Goal: Information Seeking & Learning: Understand process/instructions

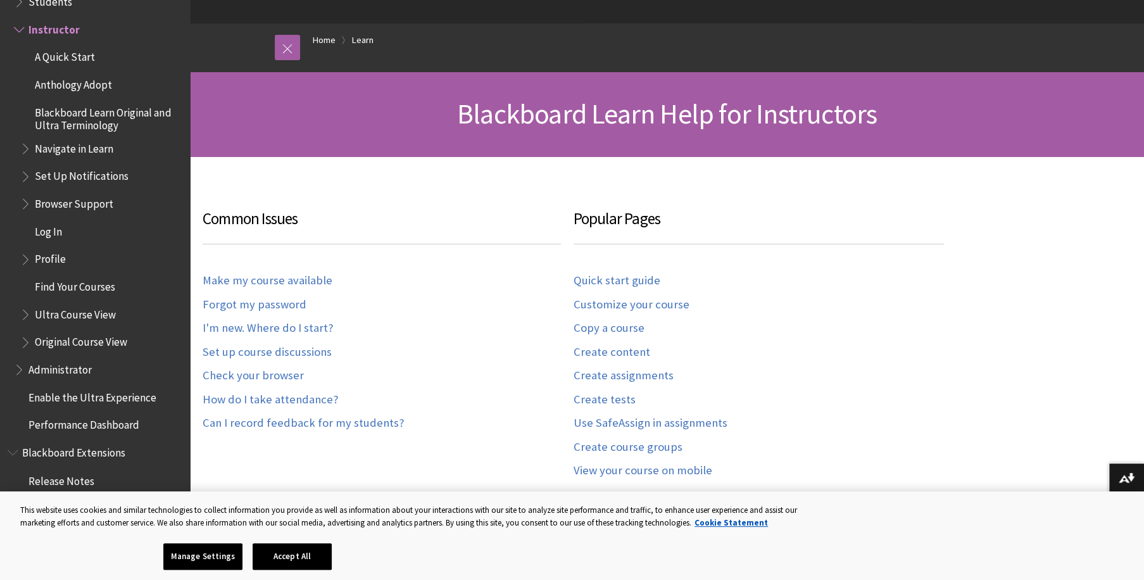
scroll to position [180, 0]
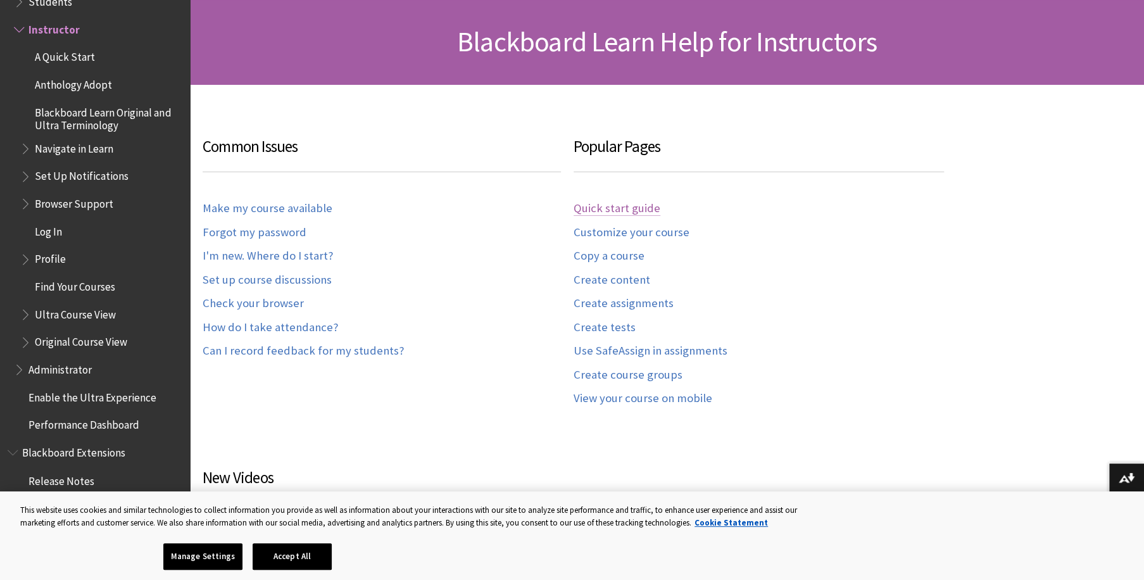
click at [607, 206] on link "Quick start guide" at bounding box center [616, 208] width 87 height 15
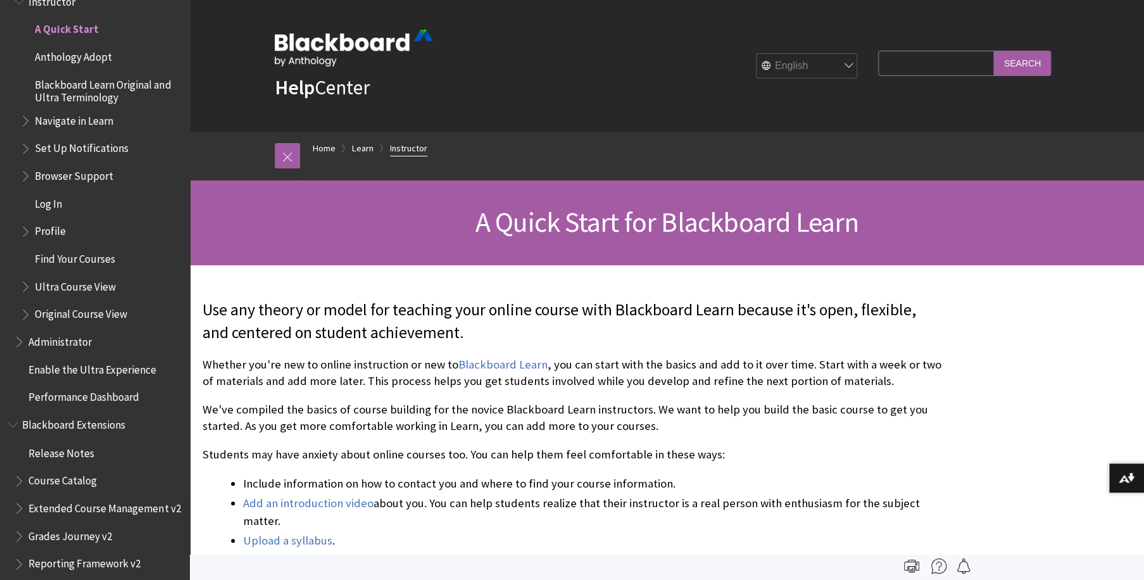
click at [411, 145] on link "Instructor" at bounding box center [408, 148] width 37 height 16
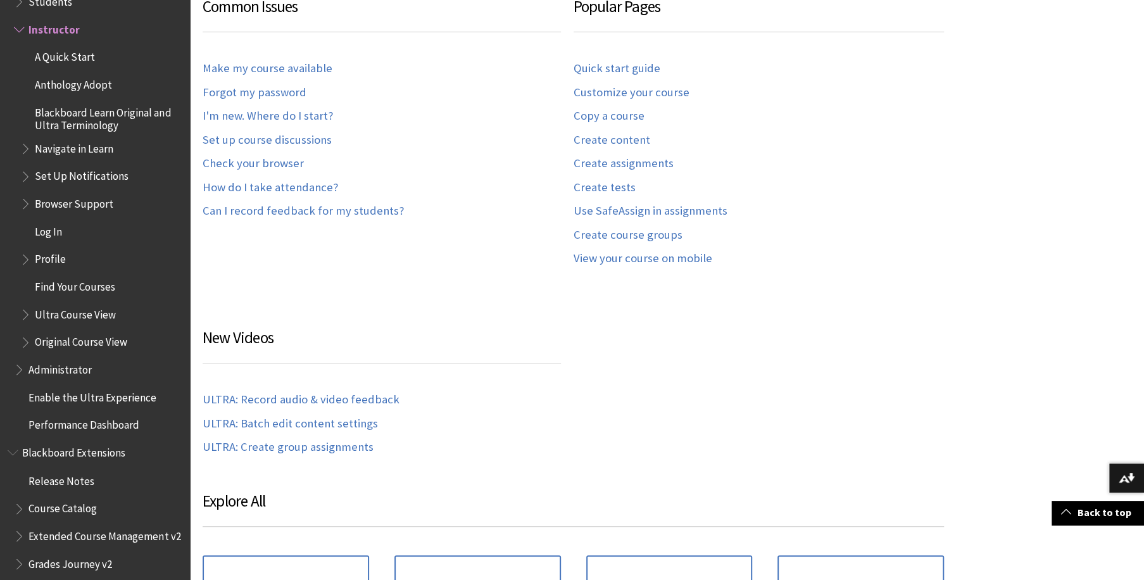
scroll to position [301, 0]
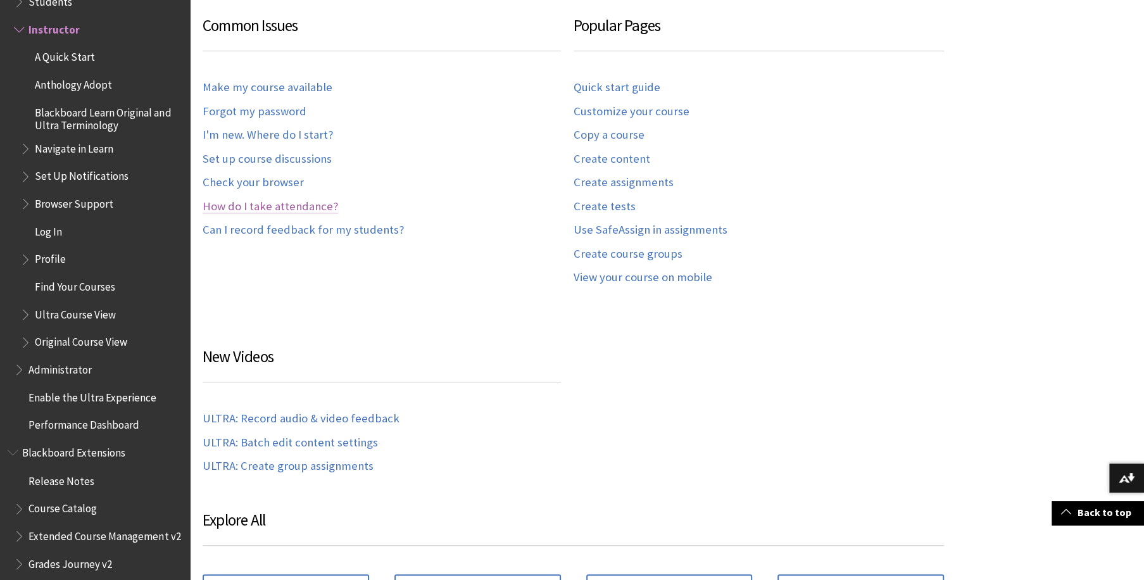
click at [276, 206] on link "How do I take attendance?" at bounding box center [270, 206] width 135 height 15
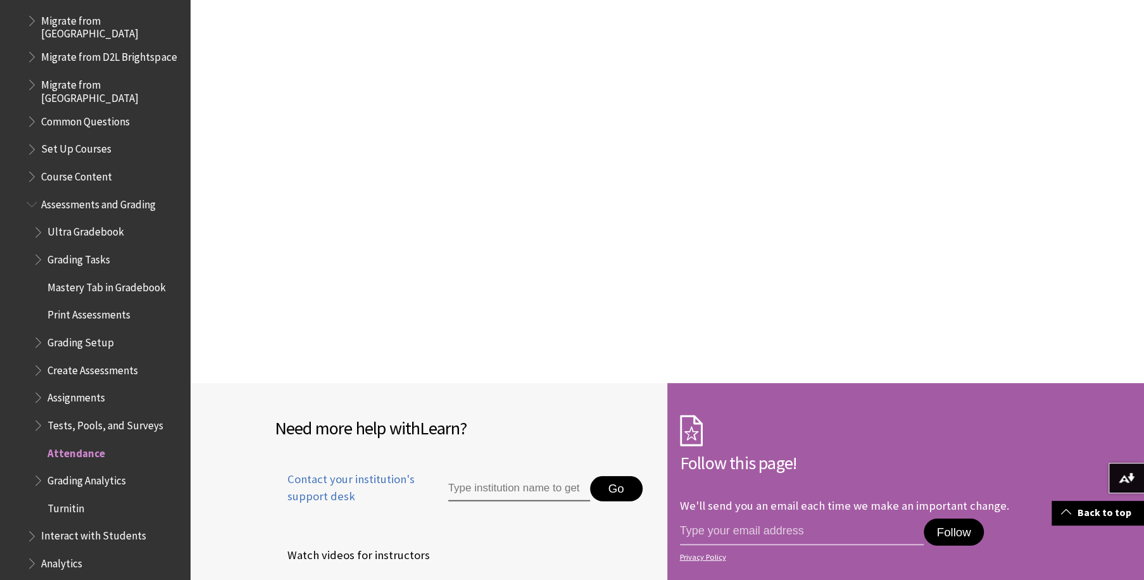
scroll to position [1645, 0]
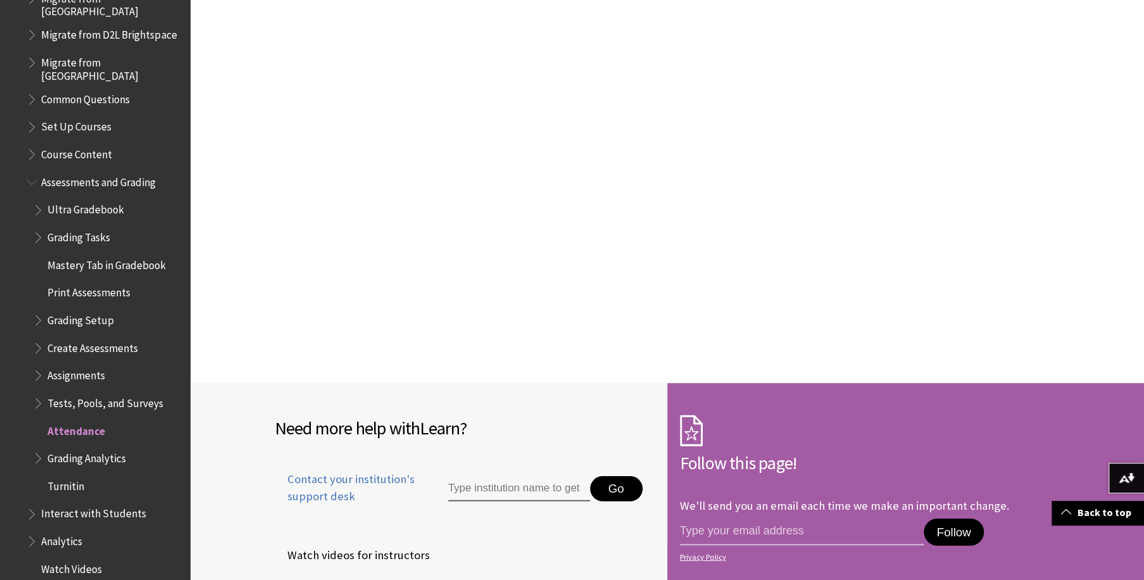
click at [78, 199] on span "Ultra Gradebook" at bounding box center [85, 207] width 77 height 17
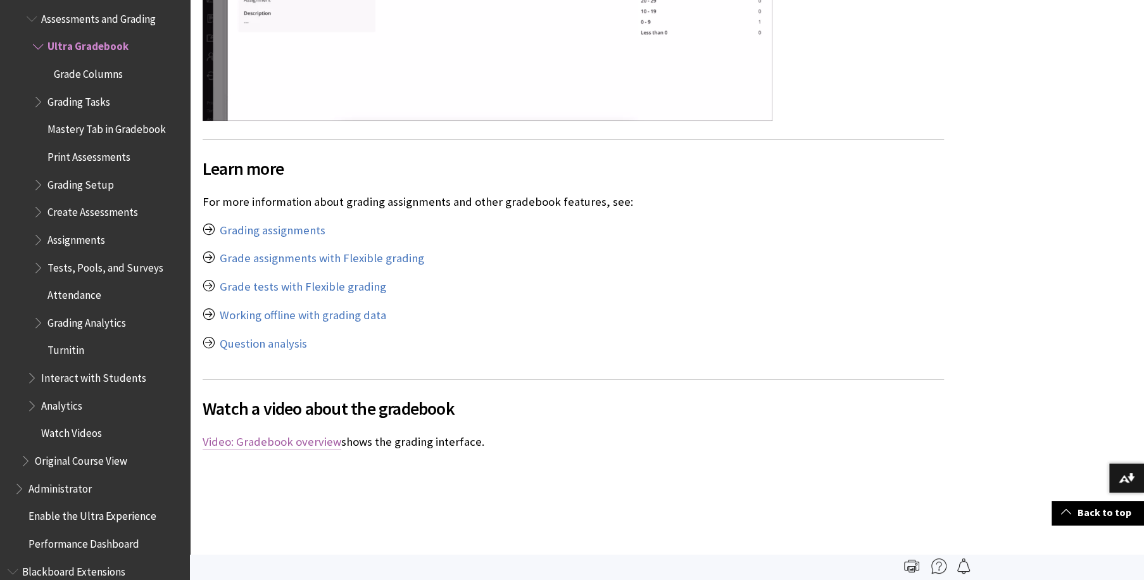
scroll to position [6871, 0]
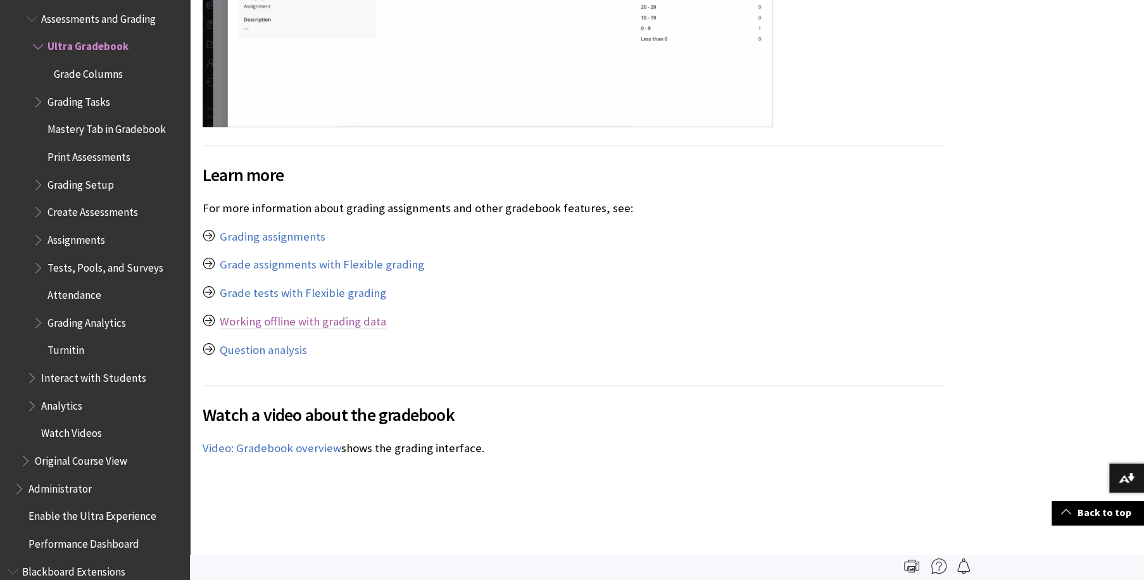
click at [277, 314] on link "Working offline with grading data" at bounding box center [303, 321] width 166 height 15
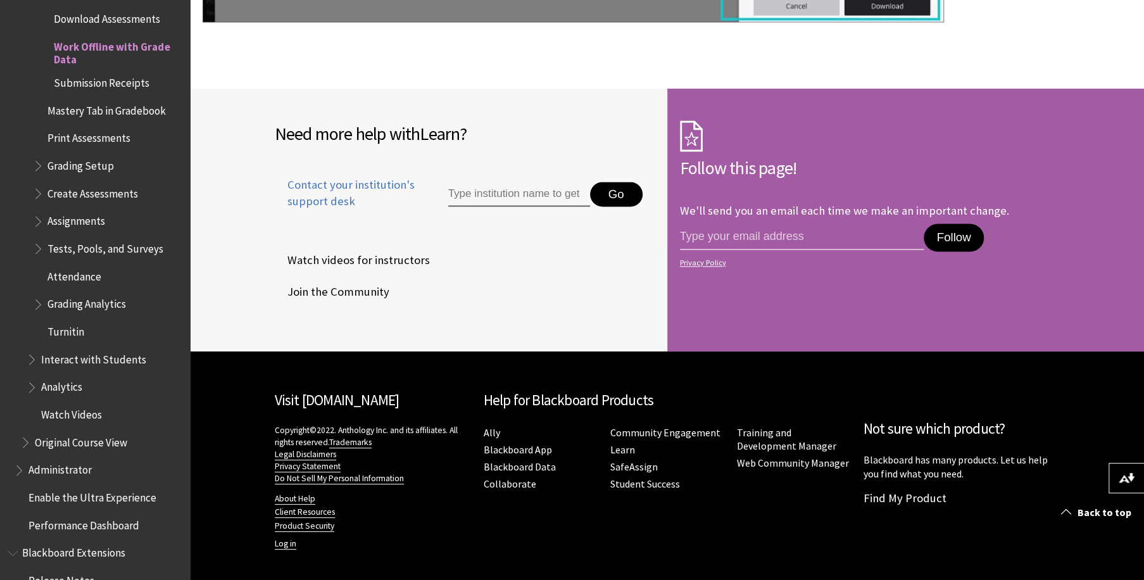
scroll to position [4763, 0]
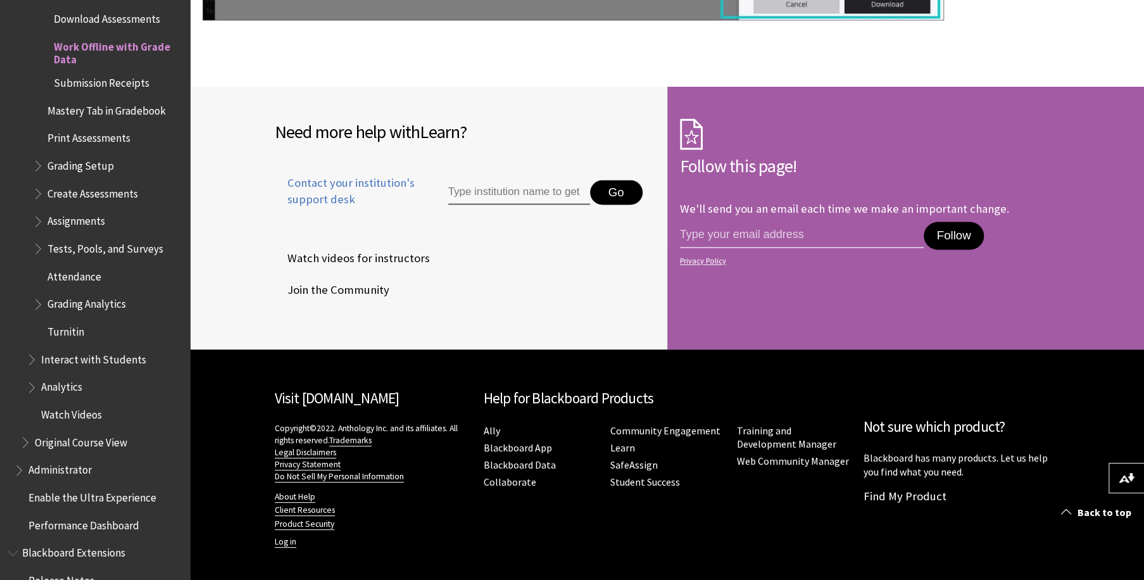
click at [349, 253] on span "Watch videos for instructors" at bounding box center [352, 258] width 155 height 19
